Goal: Information Seeking & Learning: Understand process/instructions

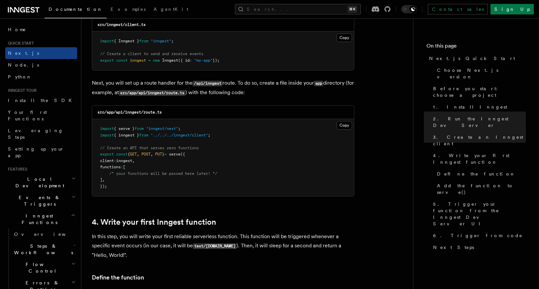
scroll to position [882, 0]
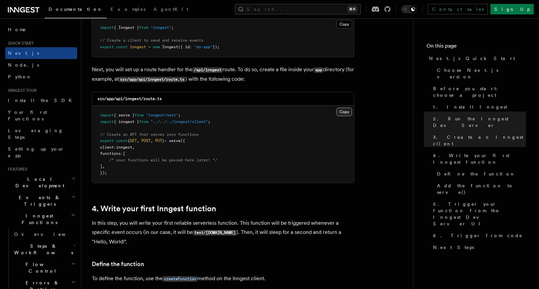
click at [350, 112] on button "Copy Copied" at bounding box center [344, 112] width 15 height 9
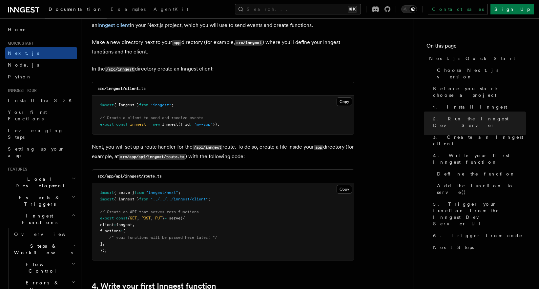
scroll to position [804, 0]
click at [349, 105] on button "Copy Copied" at bounding box center [344, 102] width 15 height 9
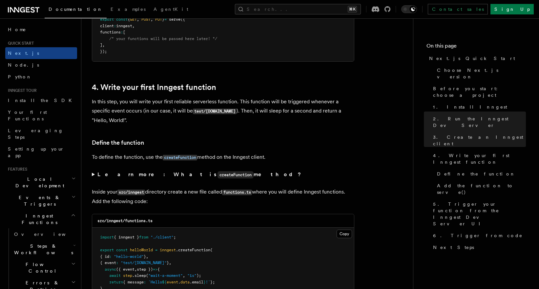
scroll to position [1103, 0]
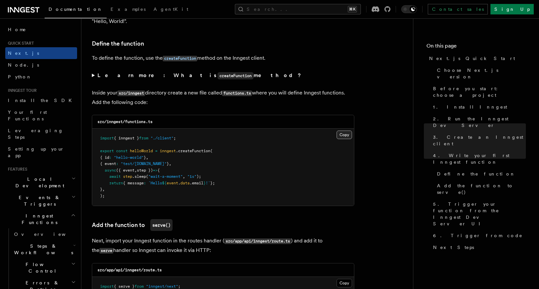
click at [344, 137] on button "Copy Copied" at bounding box center [344, 135] width 15 height 9
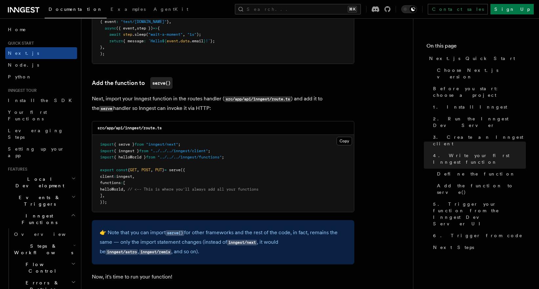
scroll to position [1227, 0]
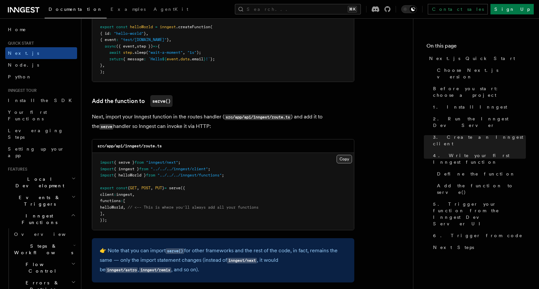
click at [346, 159] on button "Copy Copied" at bounding box center [344, 159] width 15 height 9
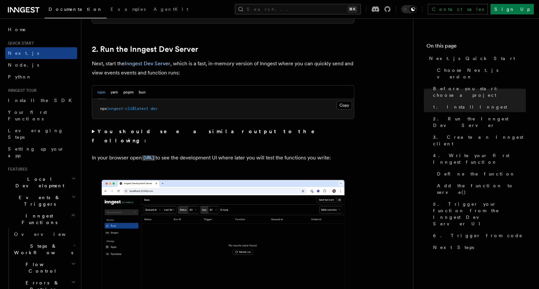
scroll to position [441, 0]
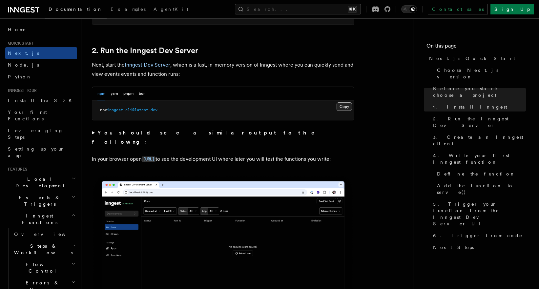
click at [347, 107] on button "Copy Copied" at bounding box center [344, 106] width 15 height 9
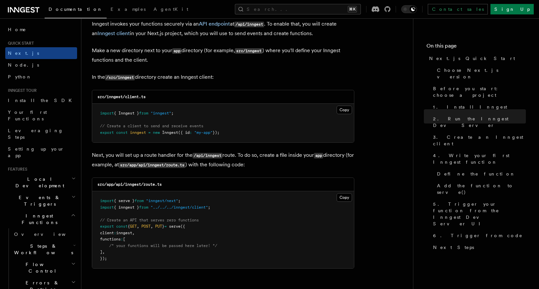
scroll to position [797, 0]
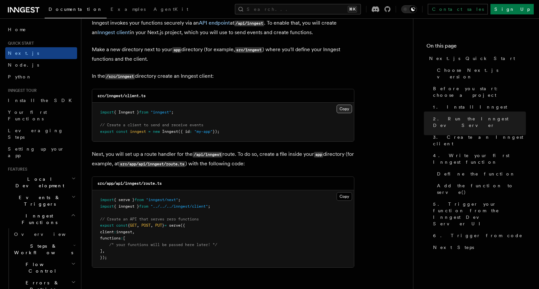
click at [348, 110] on button "Copy Copied" at bounding box center [344, 109] width 15 height 9
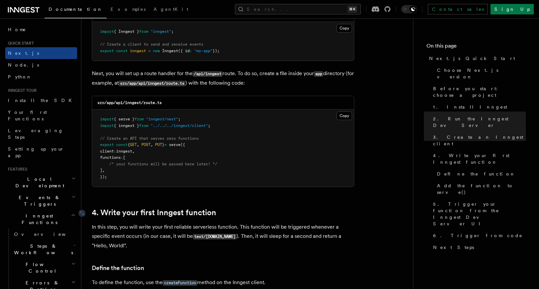
scroll to position [928, 0]
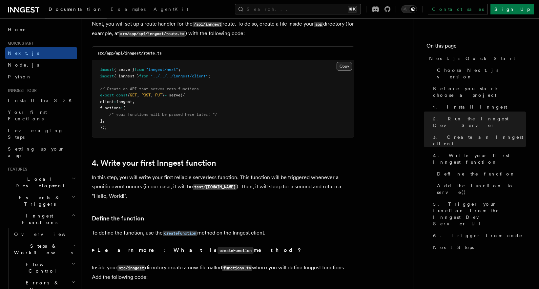
click at [345, 67] on button "Copy Copied" at bounding box center [344, 66] width 15 height 9
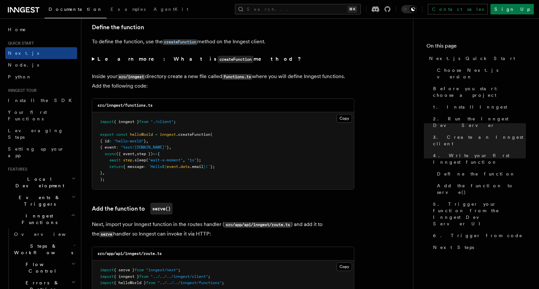
scroll to position [1130, 0]
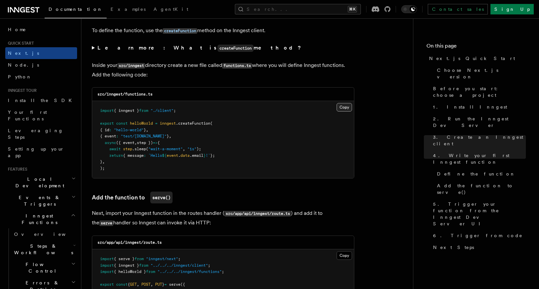
click at [341, 106] on button "Copy Copied" at bounding box center [344, 107] width 15 height 9
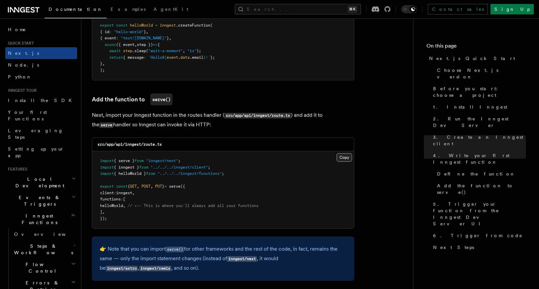
click at [345, 156] on button "Copy Copied" at bounding box center [344, 157] width 15 height 9
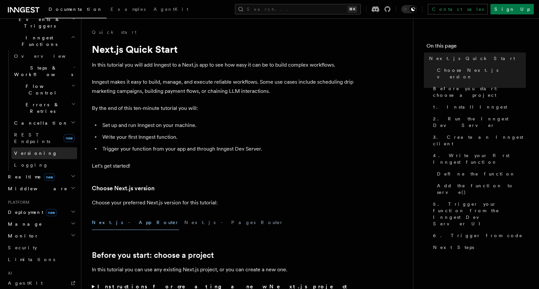
scroll to position [249, 0]
